Goal: Find contact information: Find contact information

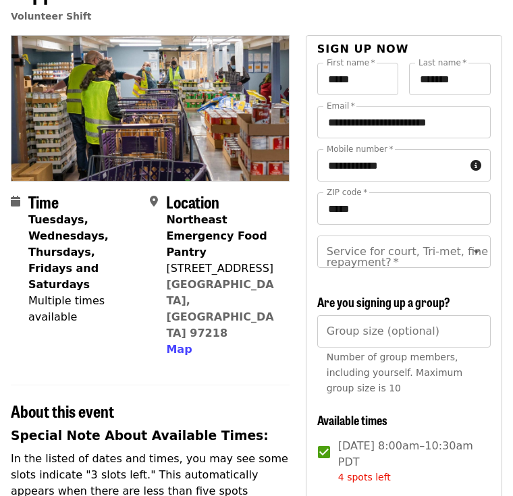
scroll to position [179, 0]
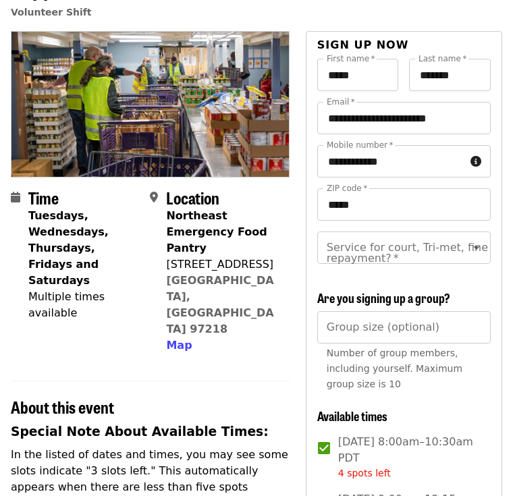
click at [231, 253] on div "Northeast Emergency Food Pantry" at bounding box center [222, 232] width 112 height 49
click at [208, 246] on div "Northeast Emergency Food Pantry" at bounding box center [222, 232] width 112 height 49
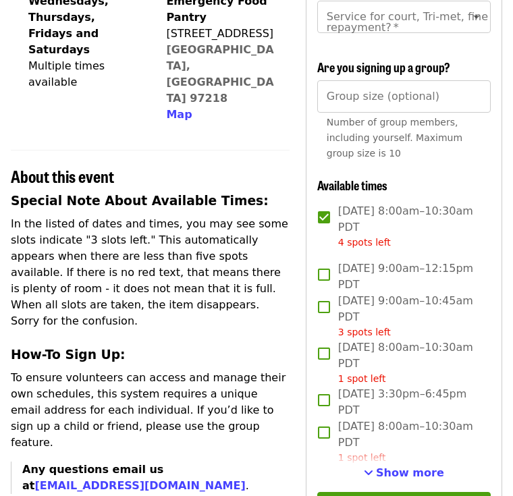
scroll to position [422, 0]
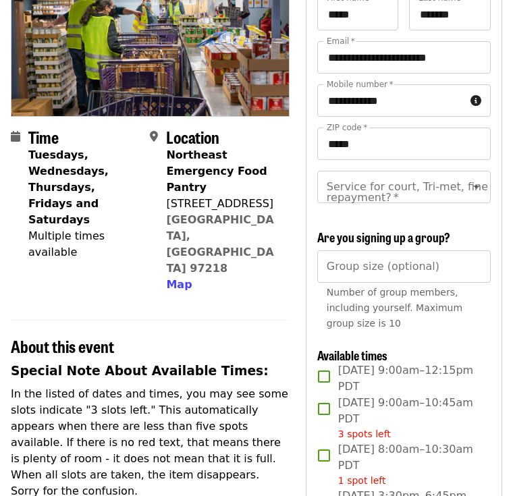
scroll to position [181, 0]
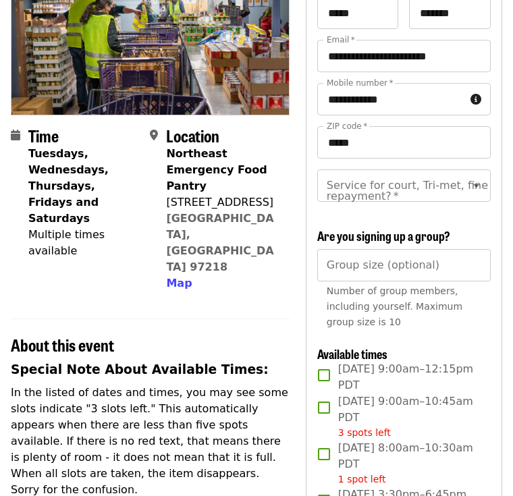
click at [82, 187] on strong "Tuesdays, Wednesdays, Thursdays, Fridays and Saturdays" at bounding box center [68, 187] width 80 height 78
click at [67, 156] on strong "Tuesdays, Wednesdays, Thursdays, Fridays and Saturdays" at bounding box center [68, 187] width 80 height 78
click at [214, 172] on strong "Northeast Emergency Food Pantry" at bounding box center [216, 170] width 100 height 45
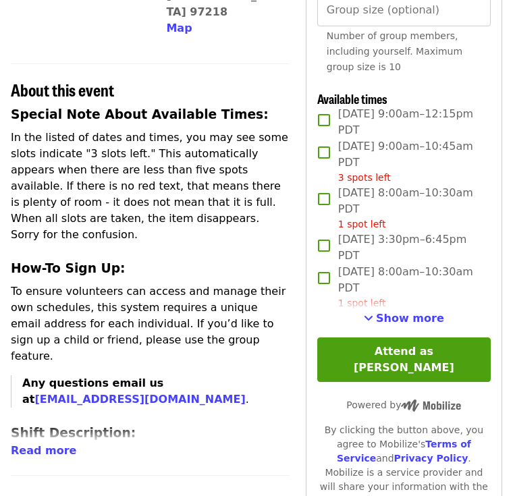
click at [416, 323] on span "Show more" at bounding box center [410, 318] width 68 height 13
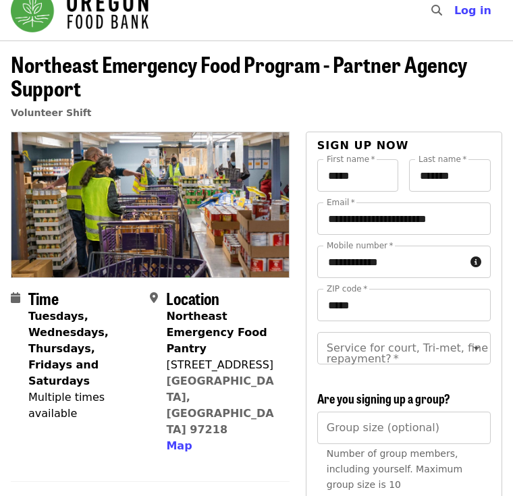
scroll to position [0, 0]
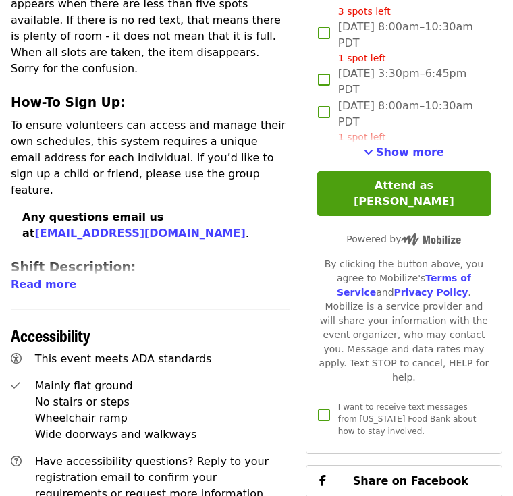
scroll to position [602, 0]
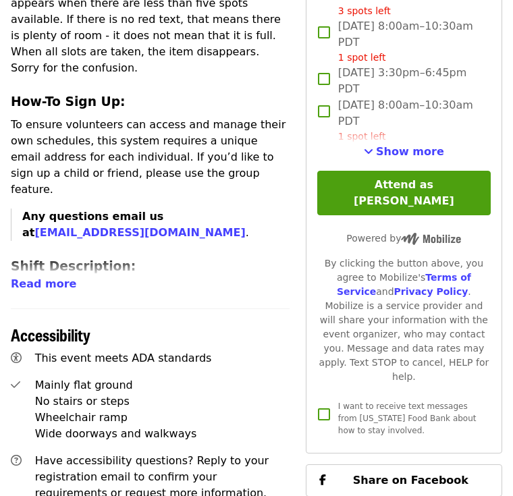
click at [39, 278] on span "Read more" at bounding box center [43, 284] width 65 height 13
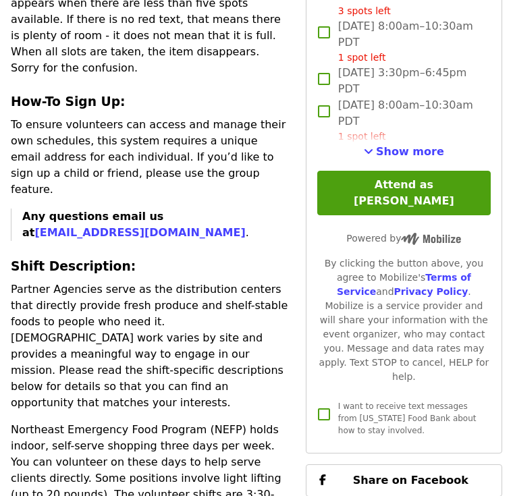
click at [235, 226] on link "[EMAIL_ADDRESS][DOMAIN_NAME]" at bounding box center [139, 232] width 210 height 13
